Goal: Information Seeking & Learning: Find specific fact

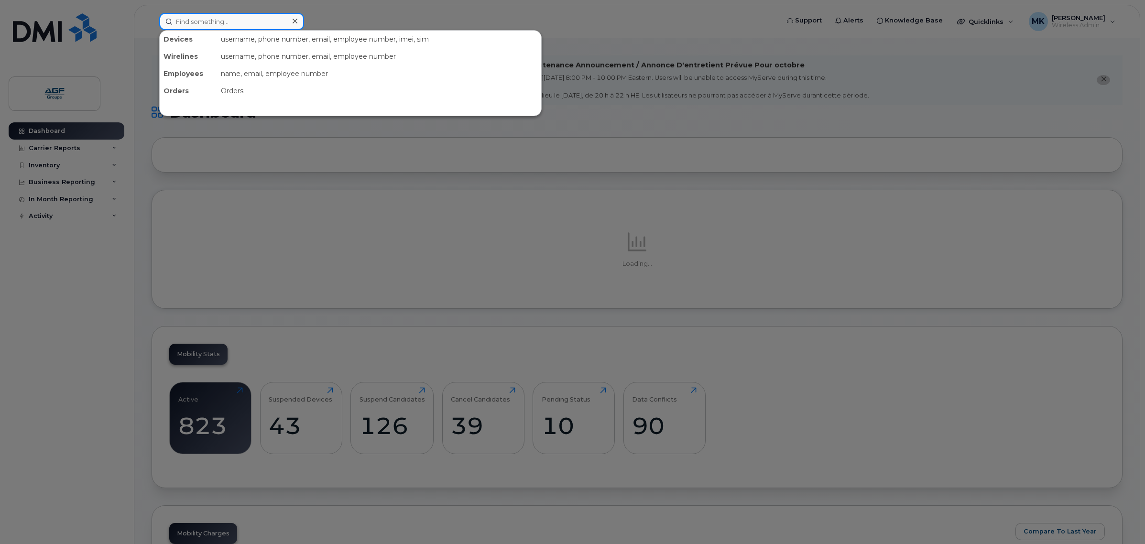
click at [214, 18] on input at bounding box center [231, 21] width 145 height 17
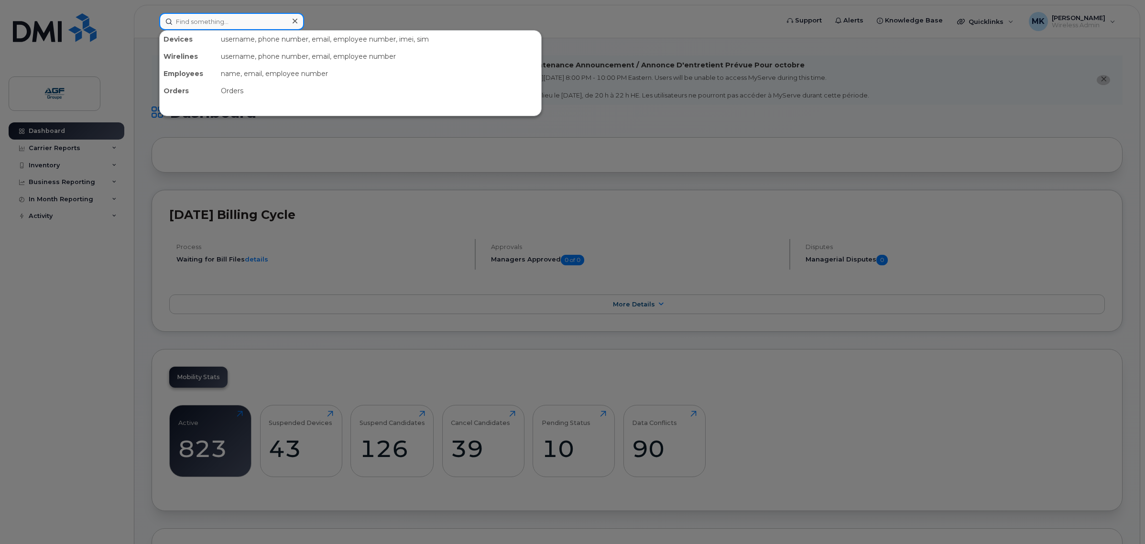
paste input "8930261020 6428659121"
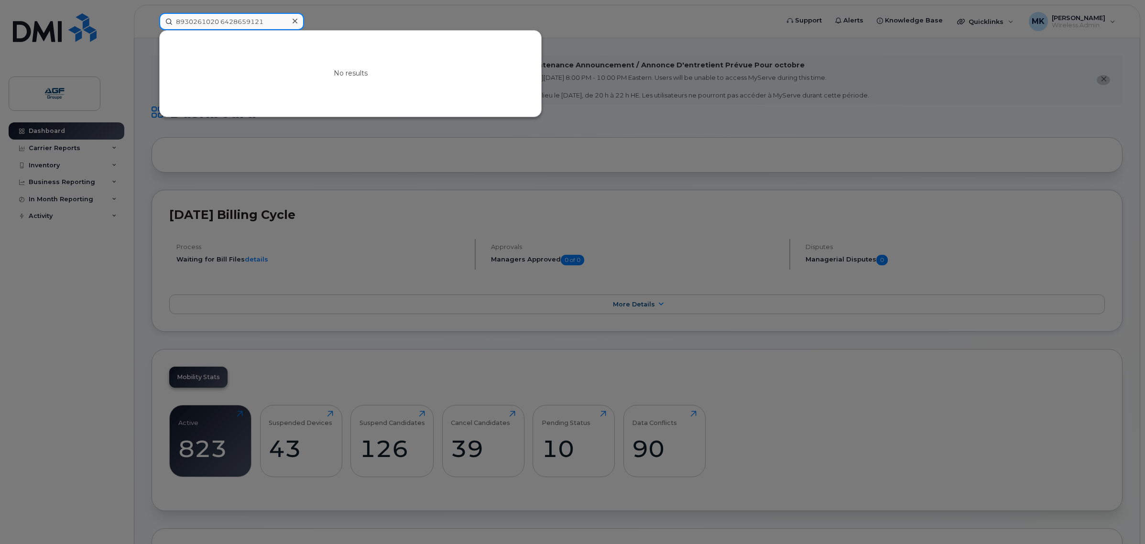
click at [221, 22] on input "8930261020 6428659121" at bounding box center [231, 21] width 145 height 17
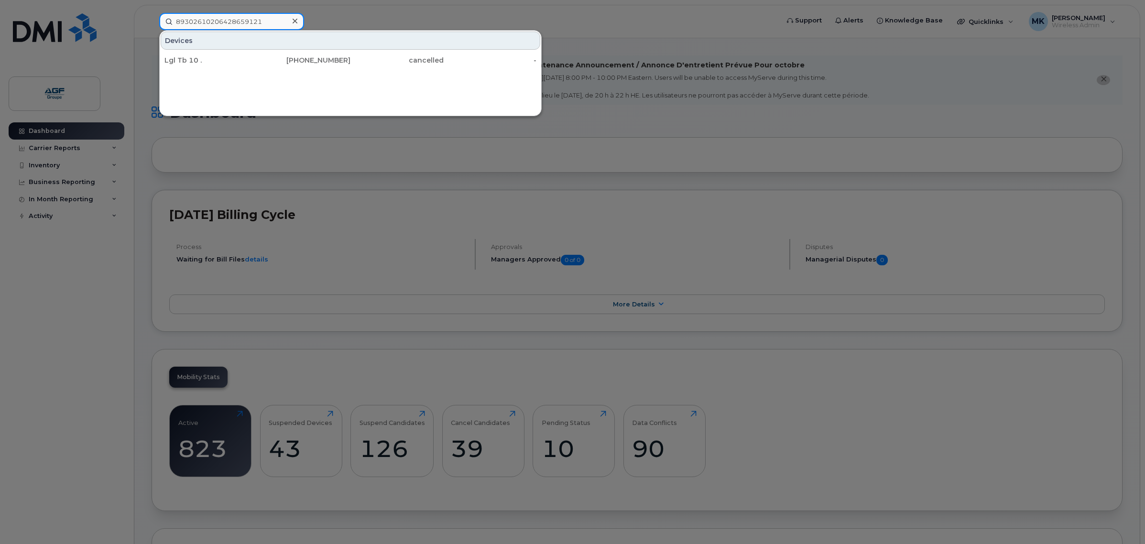
type input "89302610206428659121"
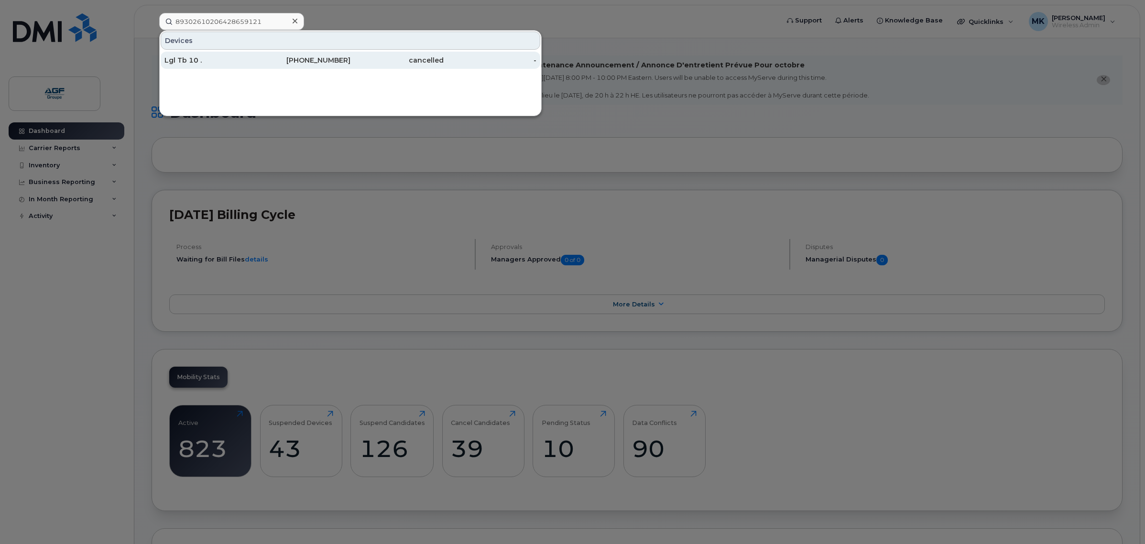
click at [434, 58] on div "cancelled" at bounding box center [397, 60] width 93 height 10
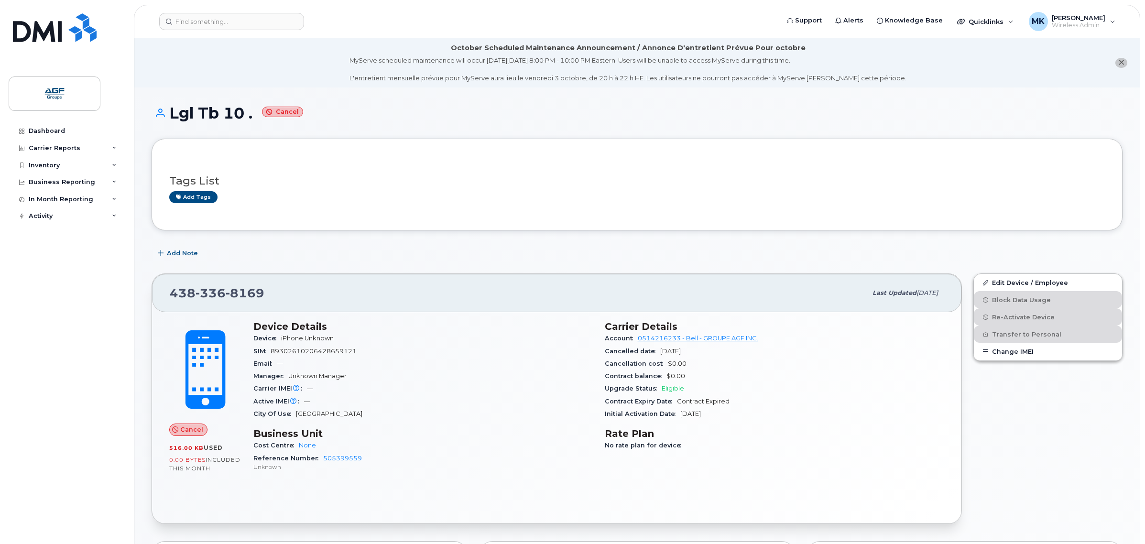
drag, startPoint x: 330, startPoint y: 96, endPoint x: 478, endPoint y: 140, distance: 154.6
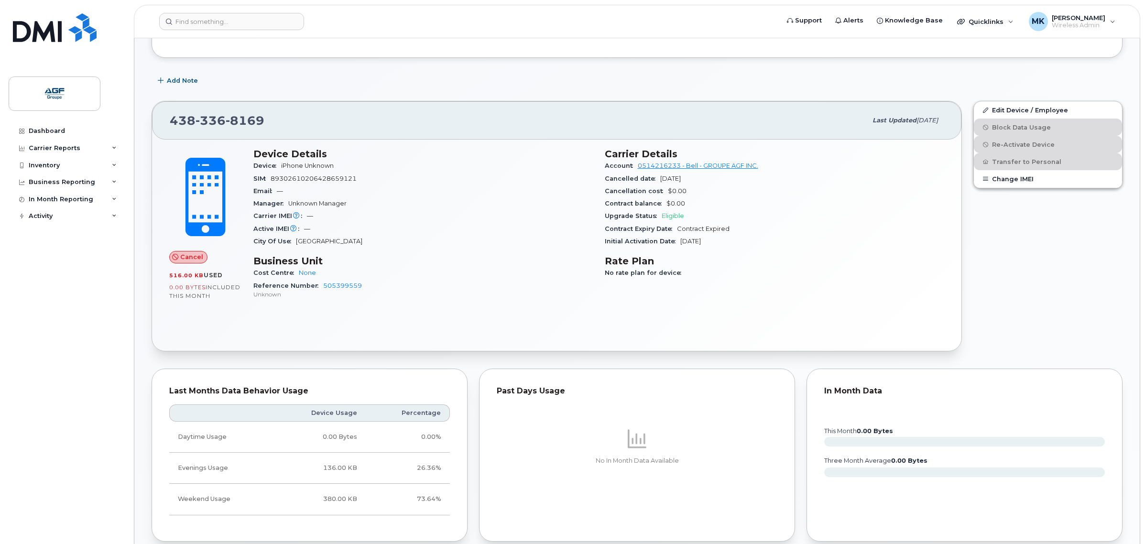
scroll to position [179, 0]
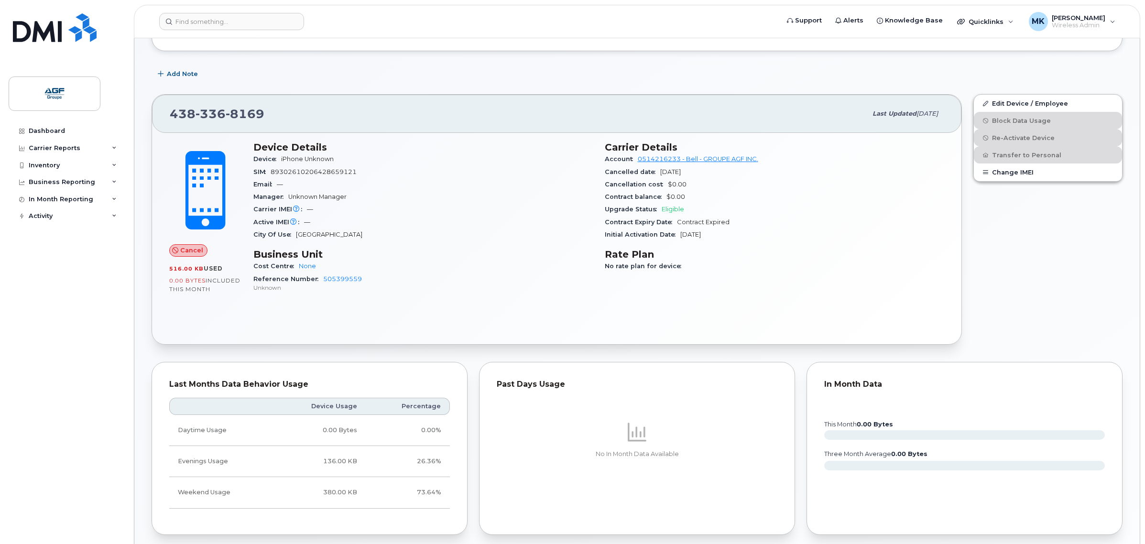
click at [487, 311] on div "Cancel 516.00 KB  used 0.00 Bytes  included this month Device Details Device iP…" at bounding box center [557, 238] width 810 height 211
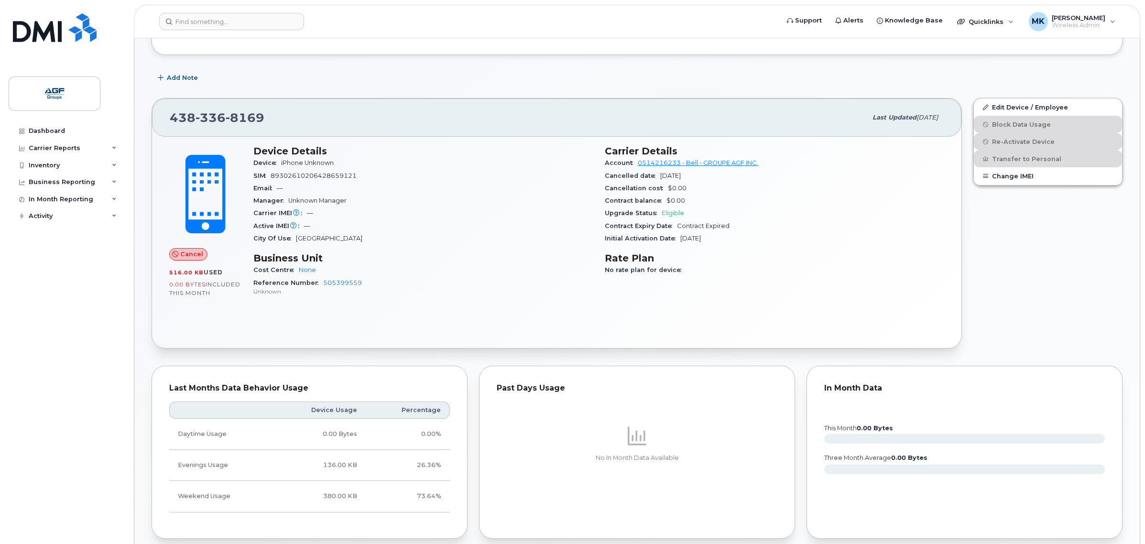
scroll to position [0, 0]
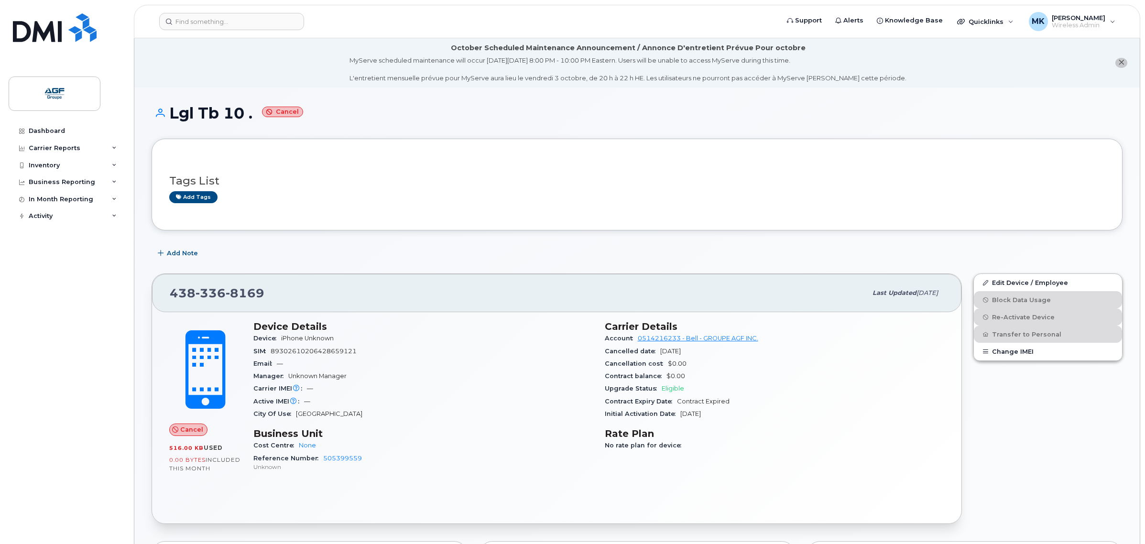
click at [425, 386] on div "Carrier IMEI Carrier IMEI is reported during the last billing cycle or change o…" at bounding box center [423, 389] width 340 height 12
drag, startPoint x: 372, startPoint y: 496, endPoint x: 233, endPoint y: 501, distance: 138.8
click at [372, 498] on div "Cancel 516.00 KB  used 0.00 Bytes  included this month Device Details Device iP…" at bounding box center [557, 417] width 810 height 211
click at [338, 509] on div "Cancel 516.00 KB  used 0.00 Bytes  included this month Device Details Device iP…" at bounding box center [557, 417] width 810 height 211
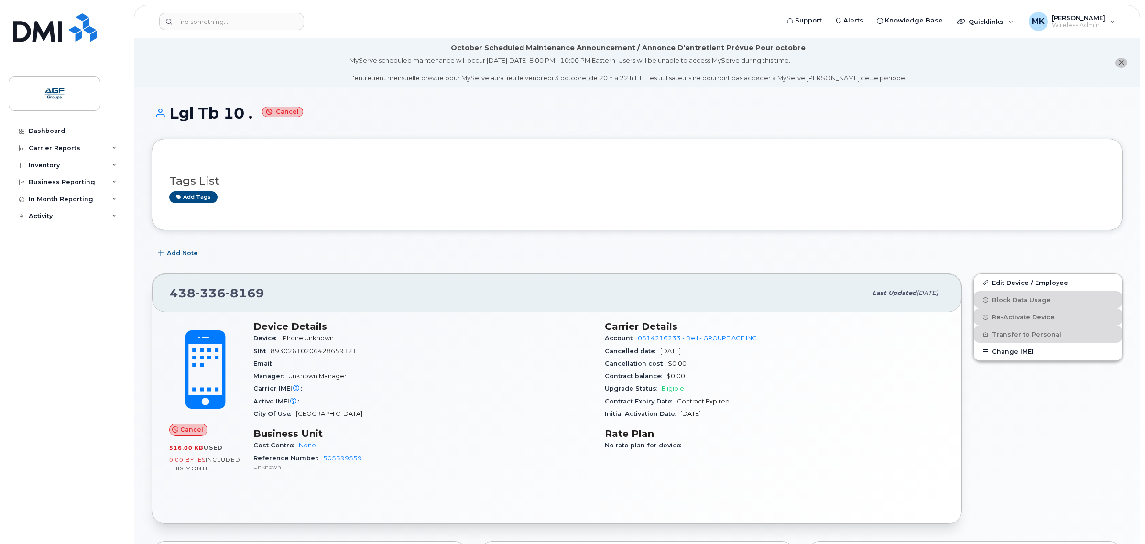
drag, startPoint x: 309, startPoint y: 254, endPoint x: 170, endPoint y: 288, distance: 143.2
click at [307, 256] on div "Add Note" at bounding box center [637, 253] width 971 height 17
click at [523, 86] on li "October Scheduled Maintenance Announcement / Annonce D'entretient Prévue Pour o…" at bounding box center [637, 62] width 1006 height 49
drag, startPoint x: 374, startPoint y: 354, endPoint x: 273, endPoint y: 357, distance: 101.9
click at [273, 357] on div "SIM 89302610206428659121" at bounding box center [423, 351] width 340 height 12
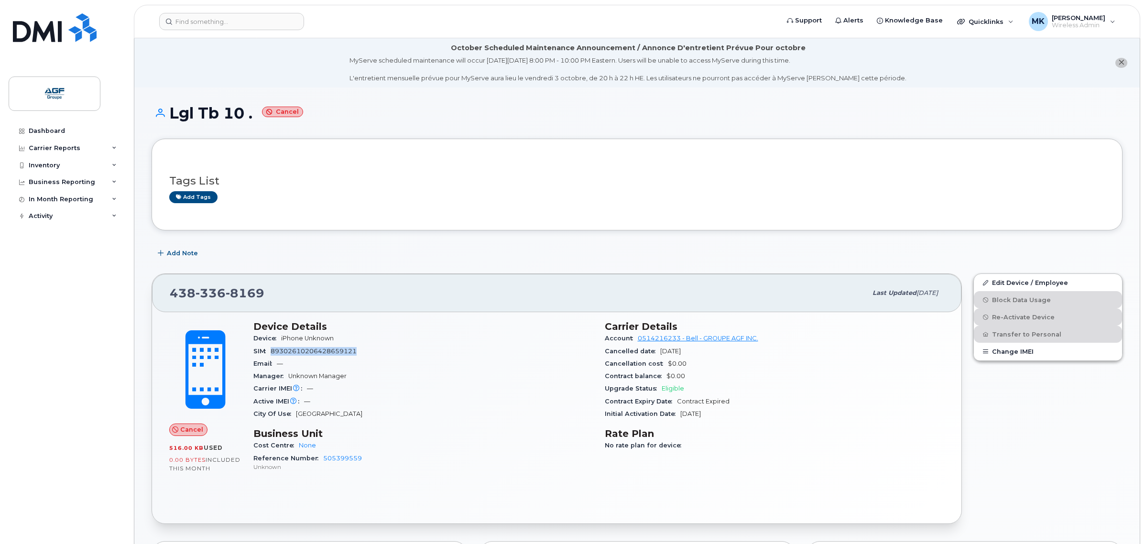
copy span "89302610206428659121"
click at [406, 345] on div "Device iPhone Unknown" at bounding box center [423, 338] width 340 height 12
click at [257, 30] on header "Support Alerts Knowledge Base Quicklinks Suspend / Cancel Device Change SIM Car…" at bounding box center [637, 21] width 1007 height 33
click at [259, 20] on input at bounding box center [231, 21] width 145 height 17
paste input "8930261020 7708640146"
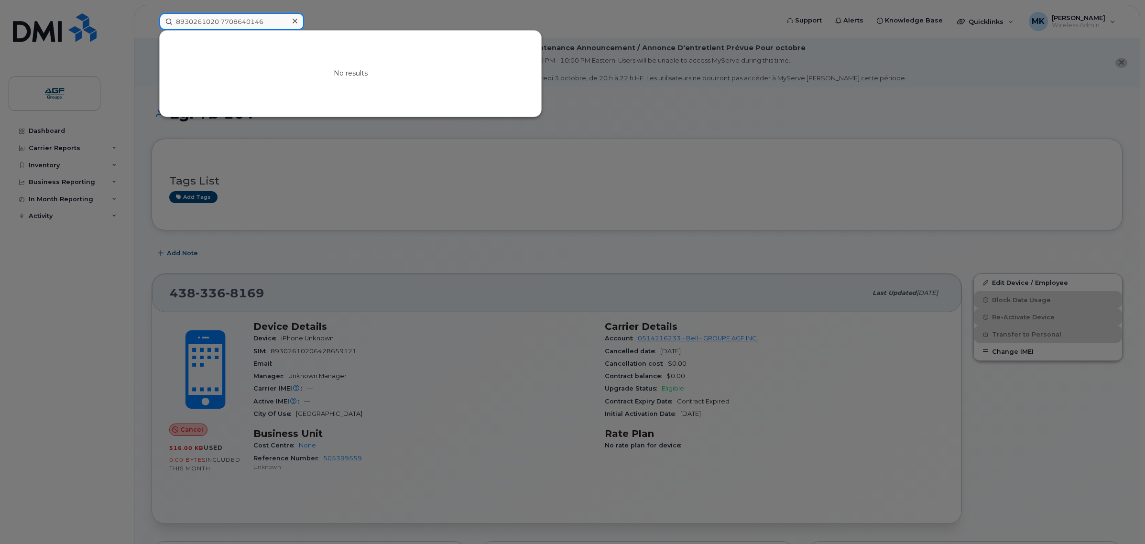
click at [275, 22] on input "8930261020 7708640146" at bounding box center [231, 21] width 145 height 17
click at [221, 20] on input "8930261020 7708640146" at bounding box center [231, 21] width 145 height 17
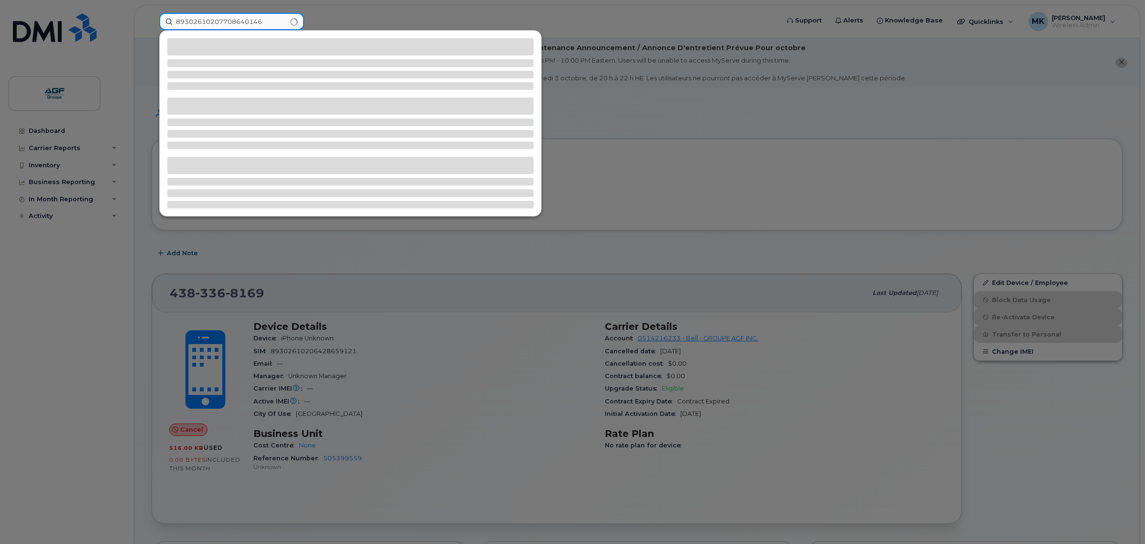
type input "89302610207708640146"
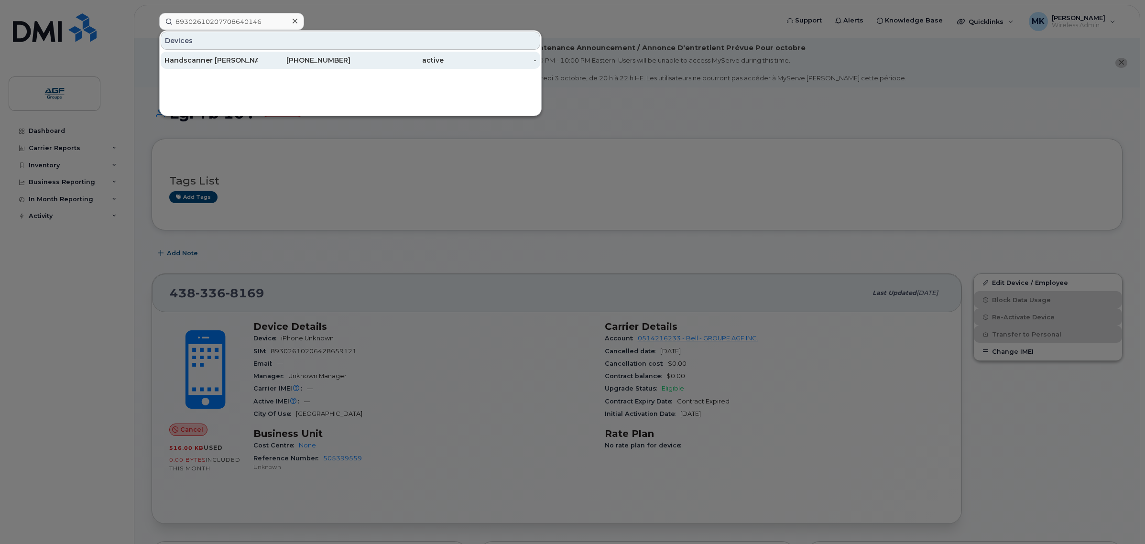
click at [271, 56] on div "343-548-1888" at bounding box center [304, 60] width 93 height 10
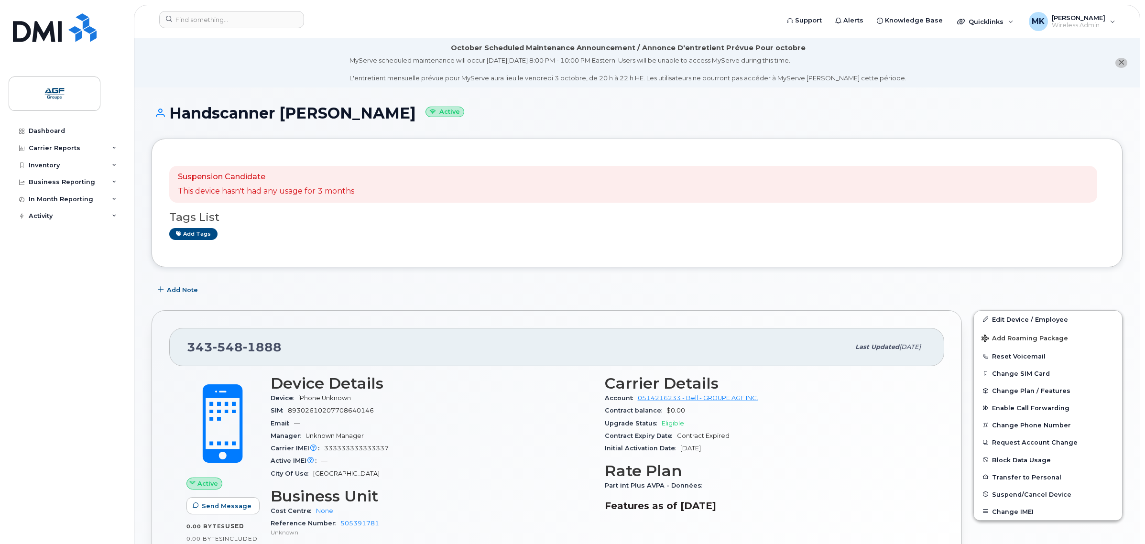
click at [517, 238] on div "Add tags" at bounding box center [633, 234] width 928 height 12
click at [425, 252] on div "Suspension Candidate This device hasn't had any usage for 3 months Tags List Ad…" at bounding box center [637, 203] width 971 height 129
click at [384, 199] on div "Suspension Candidate This device hasn't had any usage for 3 months" at bounding box center [633, 184] width 928 height 37
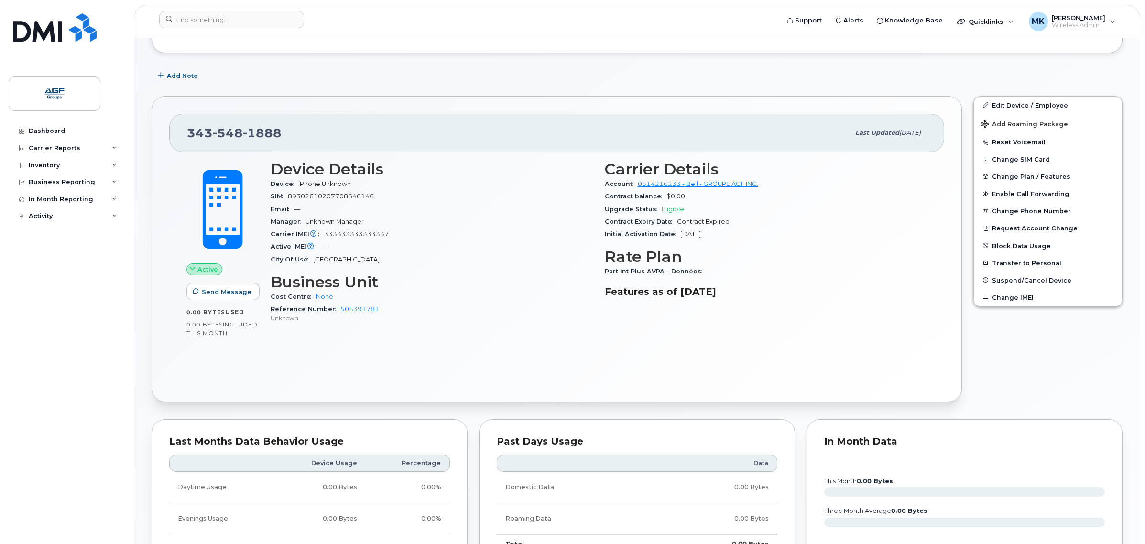
scroll to position [60, 0]
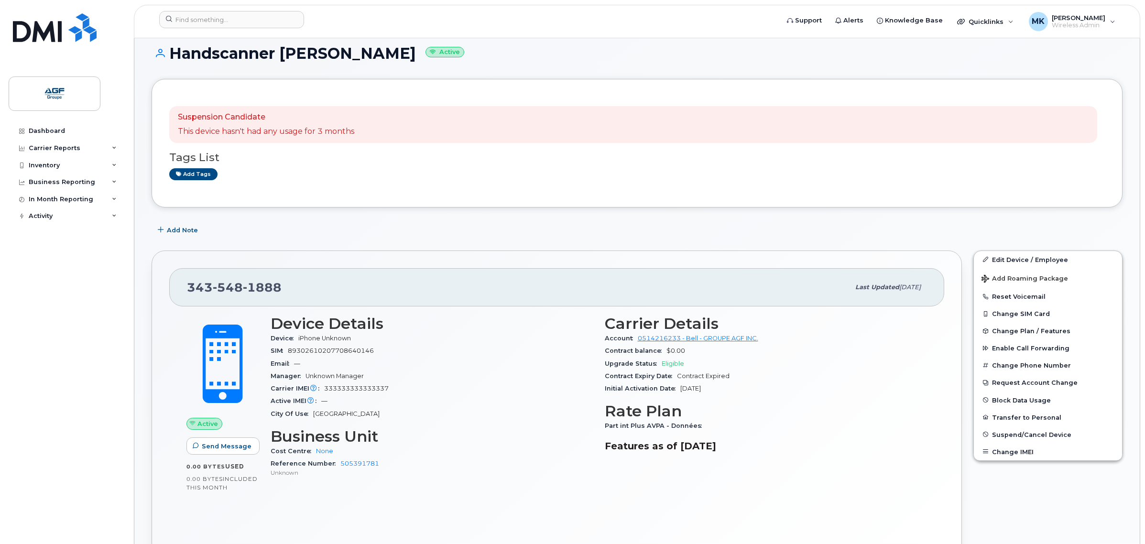
click at [441, 424] on div "Device Details Device iPhone Unknown SIM 89302610207708640146 Email — Manager U…" at bounding box center [432, 400] width 334 height 183
click at [465, 408] on div "City Of Use Ottawa" at bounding box center [432, 414] width 323 height 12
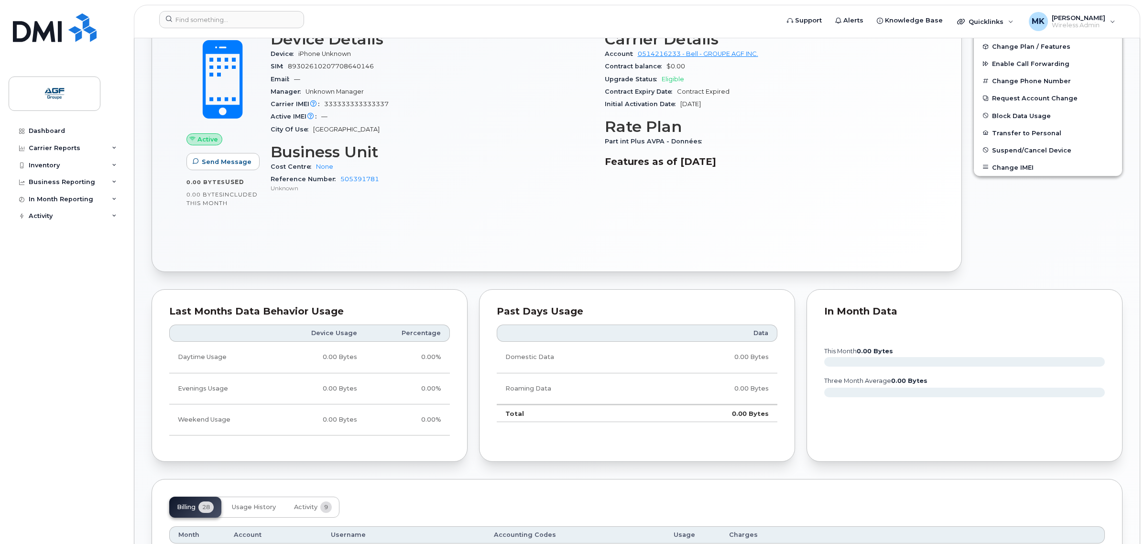
scroll to position [0, 0]
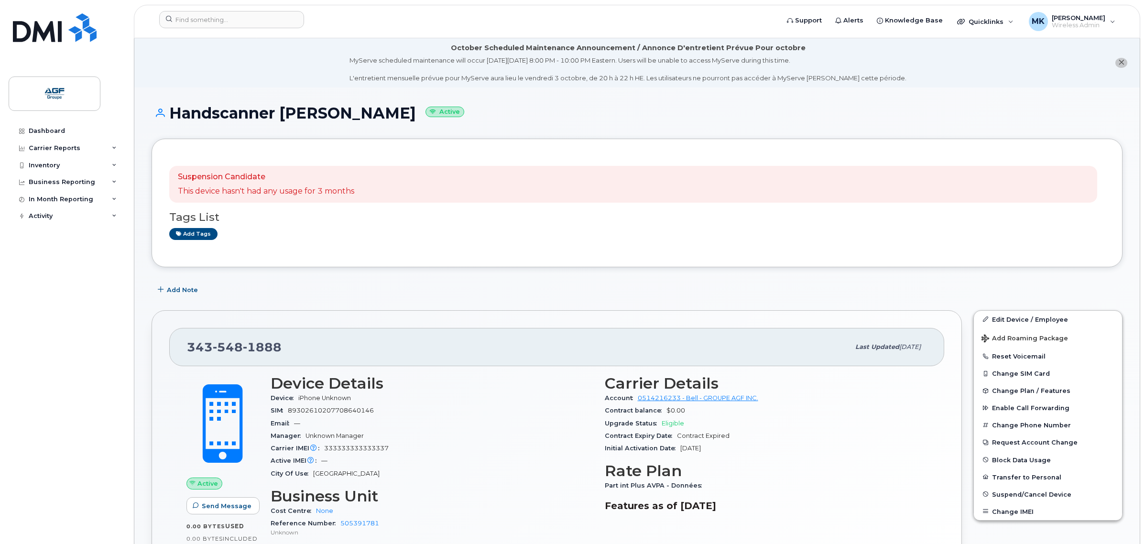
click at [541, 282] on div "Add Note" at bounding box center [637, 290] width 971 height 17
